Goal: Task Accomplishment & Management: Manage account settings

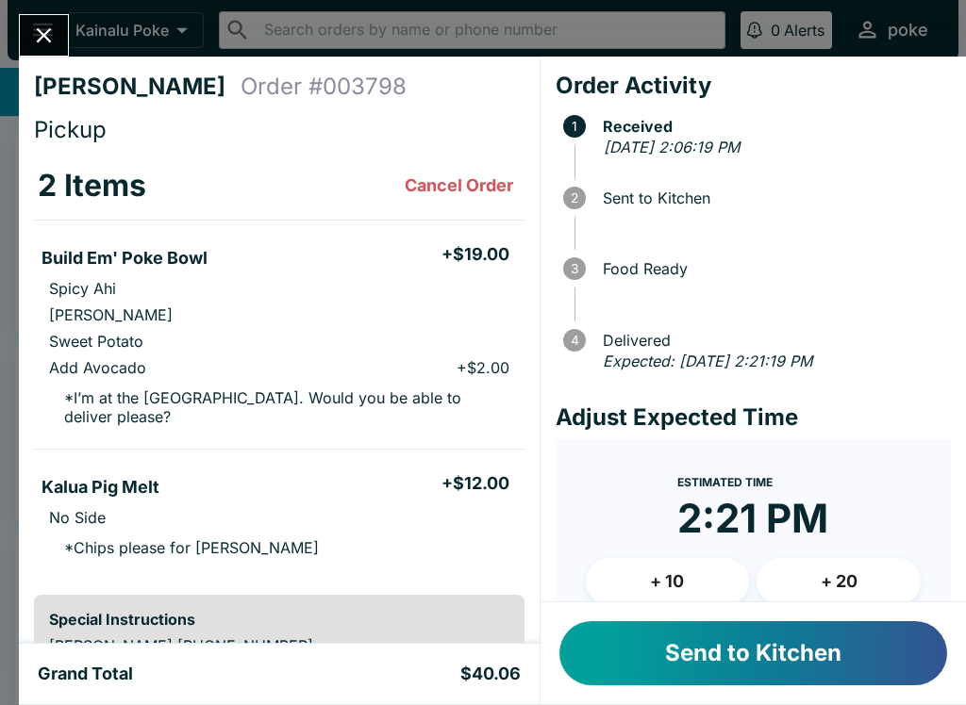
click at [678, 649] on button "Send to Kitchen" at bounding box center [753, 654] width 388 height 64
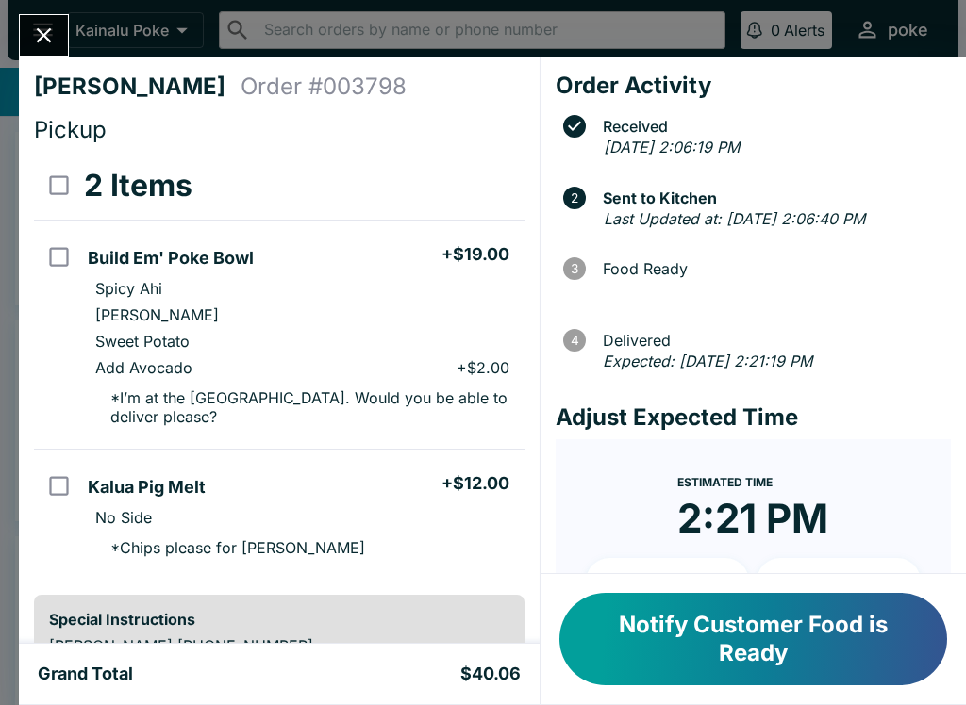
click at [866, 632] on button "Notify Customer Food is Ready" at bounding box center [753, 639] width 388 height 92
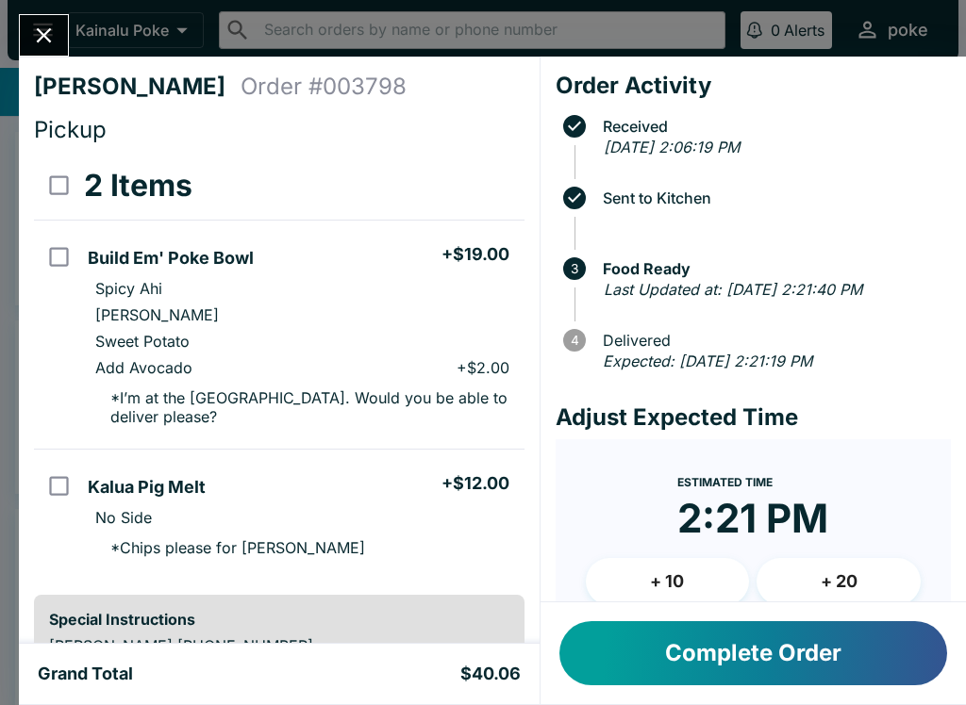
click at [705, 664] on button "Complete Order" at bounding box center [753, 654] width 388 height 64
click at [31, 32] on icon "Close" at bounding box center [43, 35] width 25 height 25
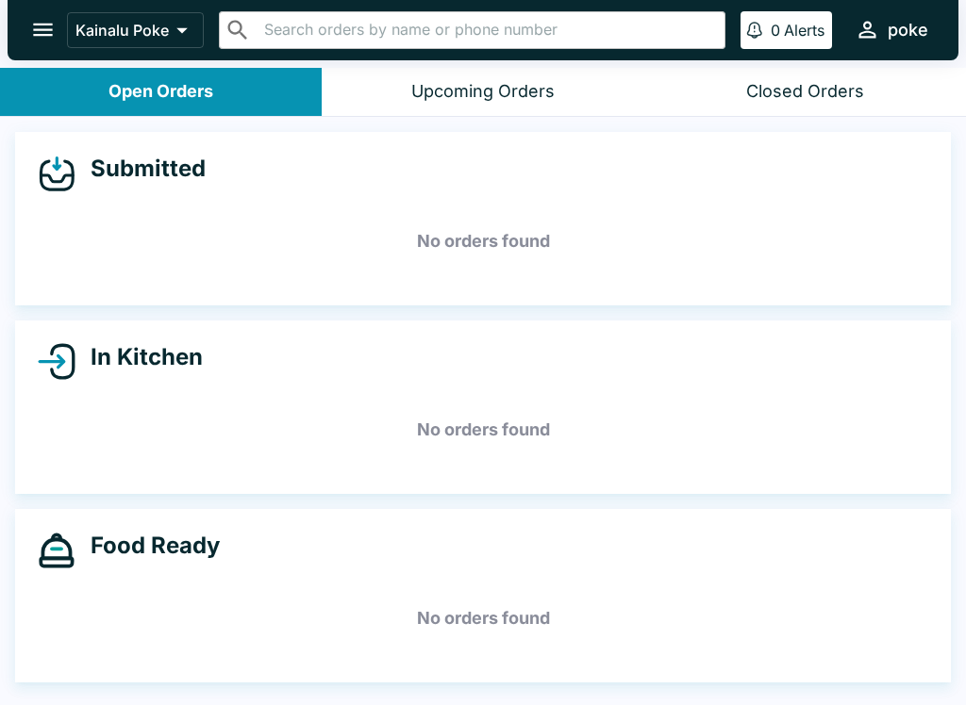
click at [461, 101] on div "Upcoming Orders" at bounding box center [482, 92] width 143 height 22
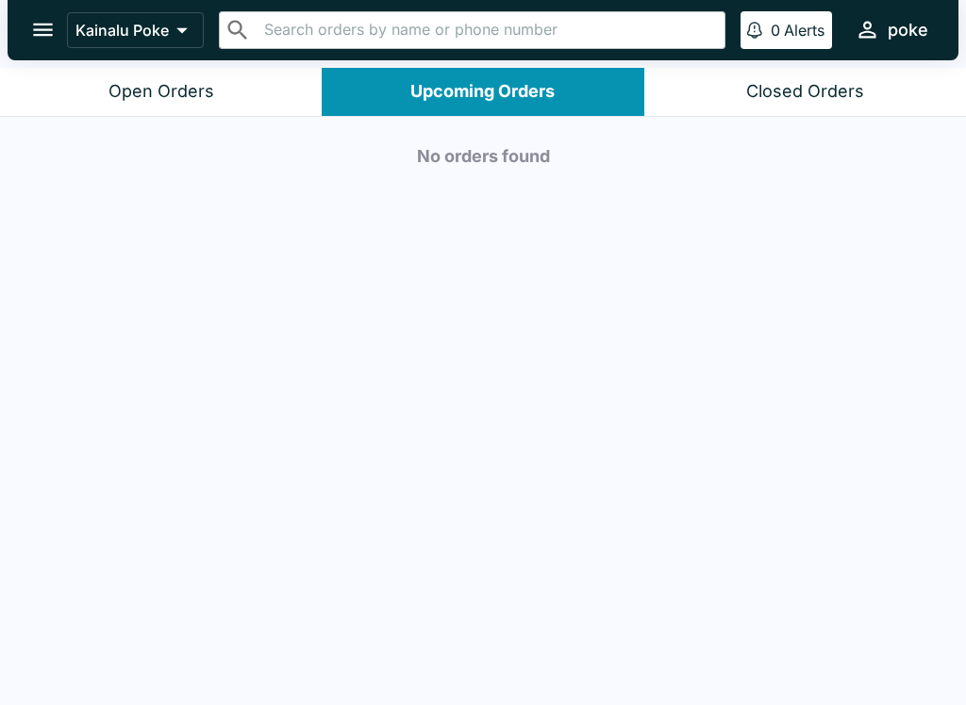
click at [273, 669] on div "No orders found" at bounding box center [483, 413] width 966 height 592
click at [878, 665] on div "No orders found" at bounding box center [483, 413] width 966 height 592
click at [927, 669] on div "No orders found" at bounding box center [483, 413] width 966 height 592
click at [907, 672] on div "No orders found" at bounding box center [483, 413] width 966 height 592
click at [921, 655] on div "No orders found" at bounding box center [483, 413] width 966 height 592
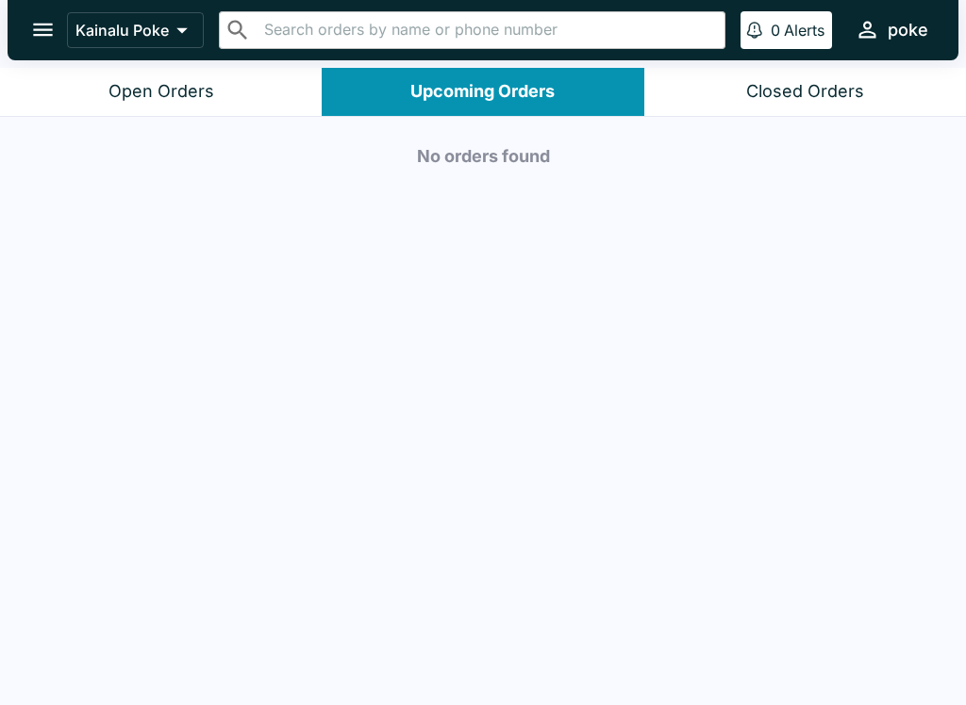
click at [897, 651] on div "No orders found" at bounding box center [483, 413] width 966 height 592
click at [886, 655] on div "No orders found" at bounding box center [483, 413] width 966 height 592
click at [877, 663] on div "No orders found" at bounding box center [483, 413] width 966 height 592
